Goal: Navigation & Orientation: Find specific page/section

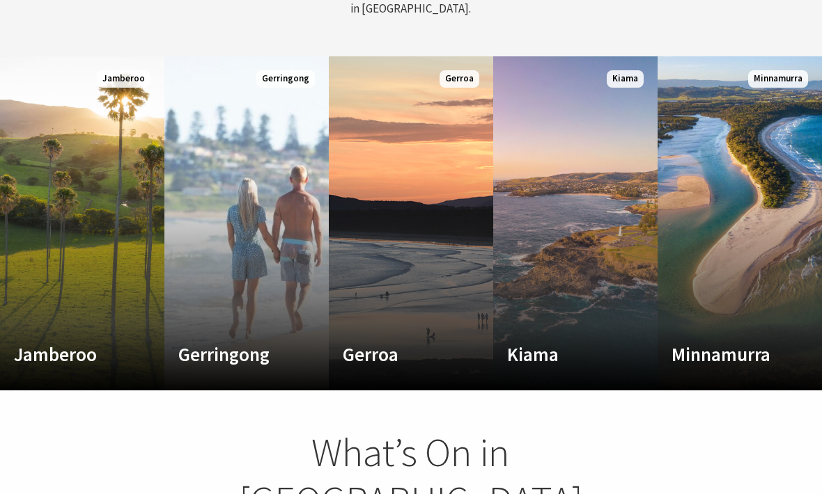
scroll to position [739, 0]
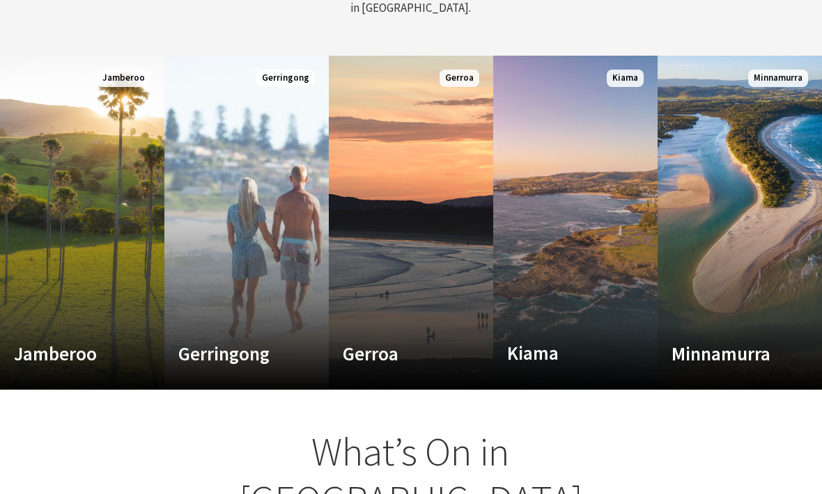
click at [569, 237] on link "Custom Image Used Kiama Where the sea makes a noise Read More Kiama" at bounding box center [575, 223] width 164 height 334
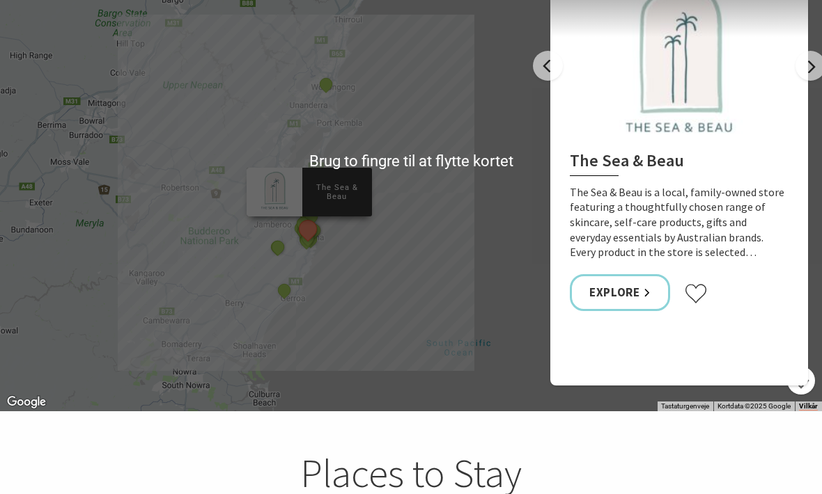
scroll to position [2684, 0]
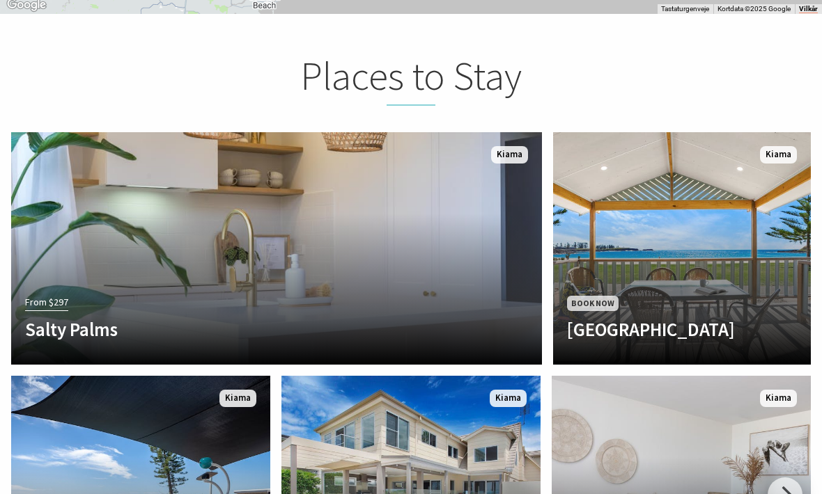
scroll to position [3083, 0]
click at [447, 292] on div "From $297 Salty Palms Welcome to Kiama’s newest luxury holiday destination, Sal…" at bounding box center [236, 321] width 451 height 58
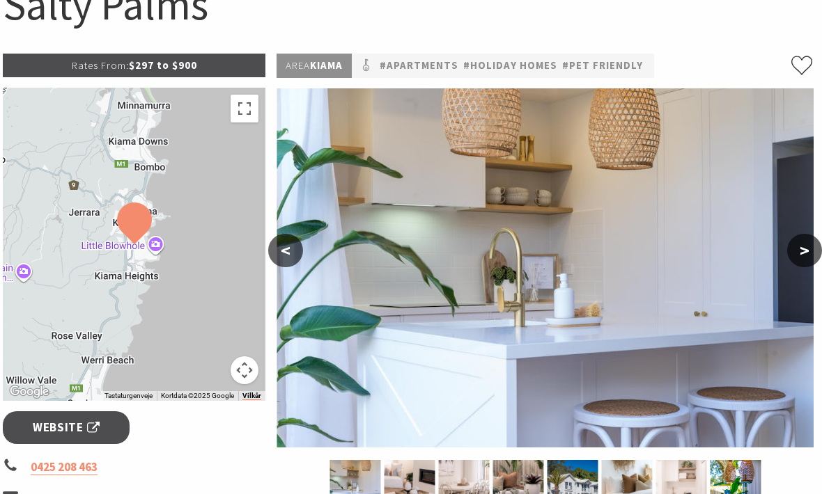
scroll to position [167, 3]
